Goal: Task Accomplishment & Management: Manage account settings

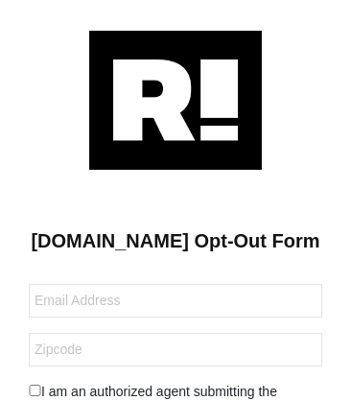
click at [176, 99] on img at bounding box center [175, 100] width 173 height 139
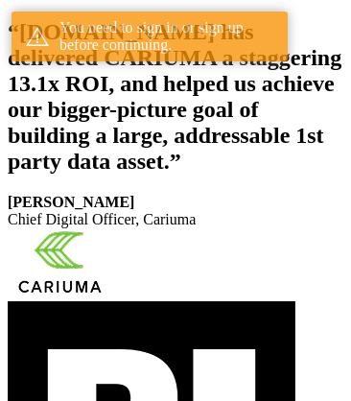
scroll to position [318, 0]
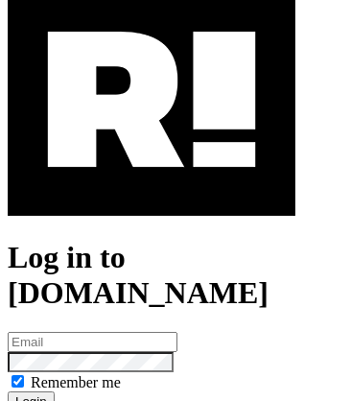
click at [152, 209] on img at bounding box center [152, 100] width 288 height 232
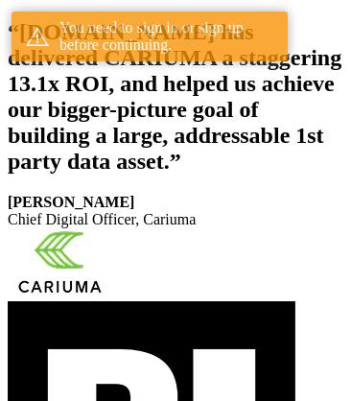
scroll to position [318, 0]
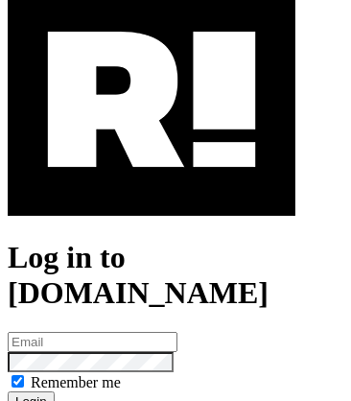
click at [152, 209] on img at bounding box center [152, 100] width 288 height 232
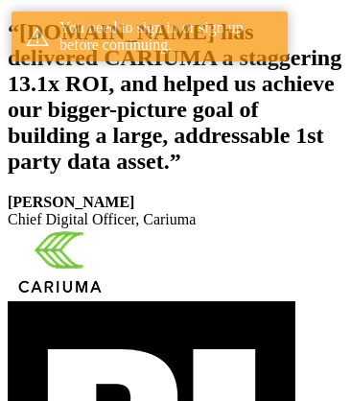
scroll to position [318, 0]
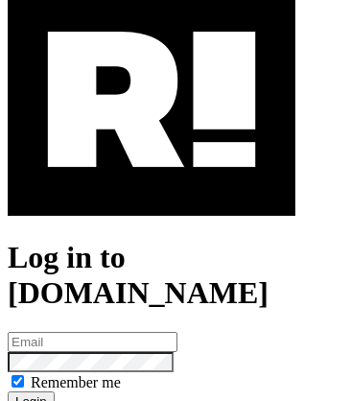
click at [152, 209] on img at bounding box center [152, 100] width 288 height 232
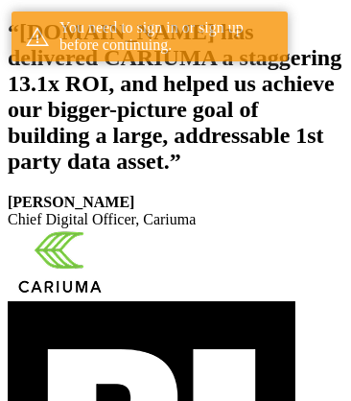
scroll to position [318, 0]
